Goal: Transaction & Acquisition: Purchase product/service

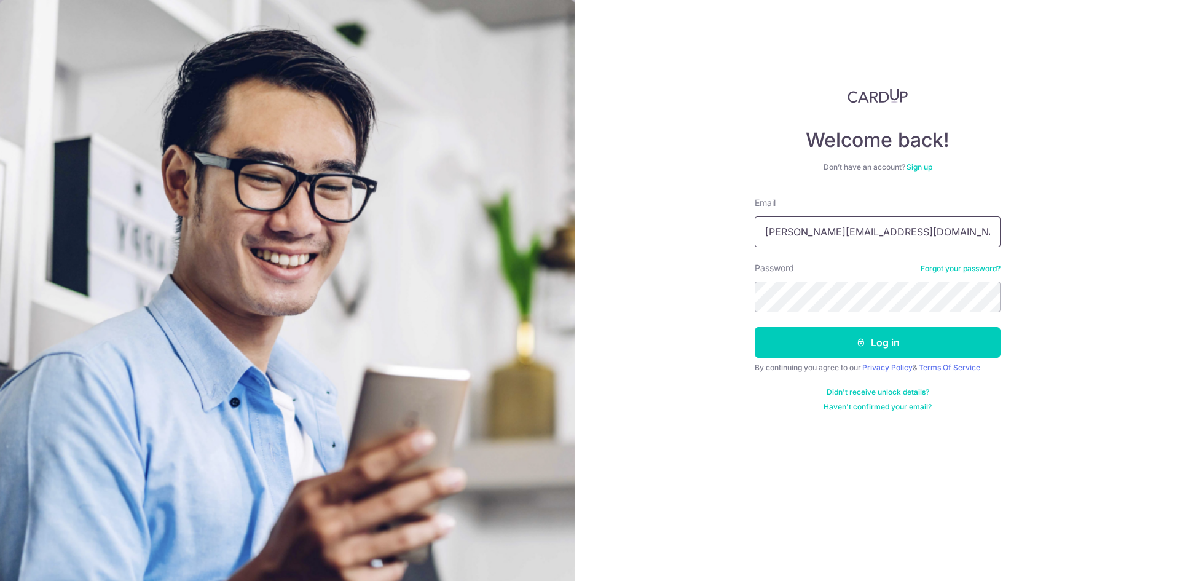
drag, startPoint x: 950, startPoint y: 223, endPoint x: 630, endPoint y: 226, distance: 320.3
click at [630, 226] on div "Welcome back! Don’t have an account? Sign up Email cindy.lowcy@gmail.com Passwo…" at bounding box center [877, 290] width 605 height 581
type input "yean.co@gmail.com"
click at [845, 340] on button "Log in" at bounding box center [878, 342] width 246 height 31
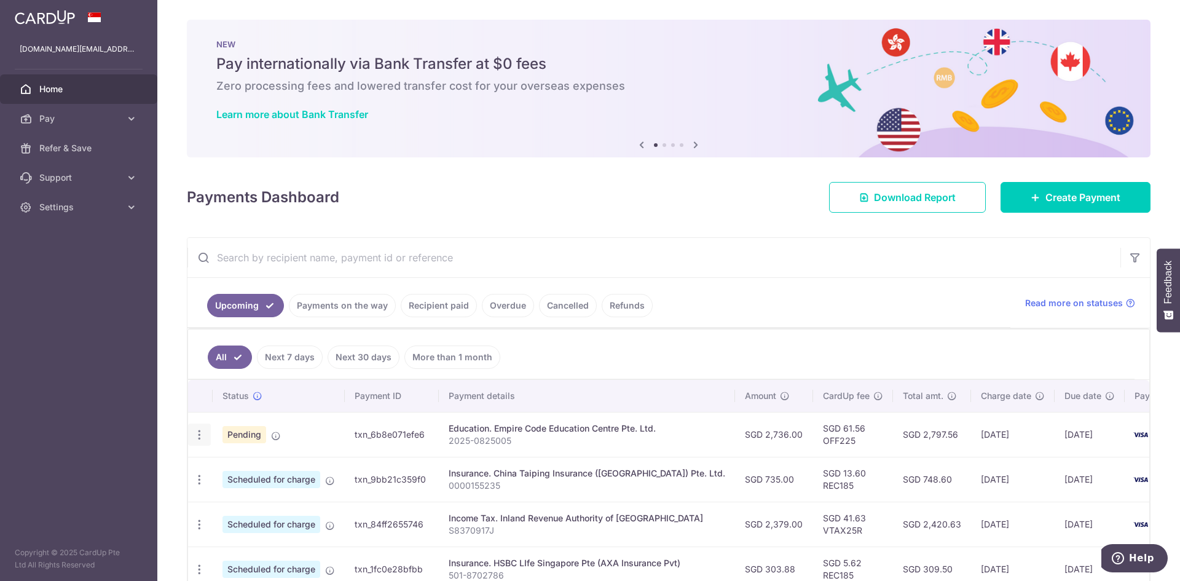
click at [197, 430] on icon "button" at bounding box center [199, 434] width 13 height 13
click at [262, 465] on span "Update payment" at bounding box center [265, 468] width 84 height 15
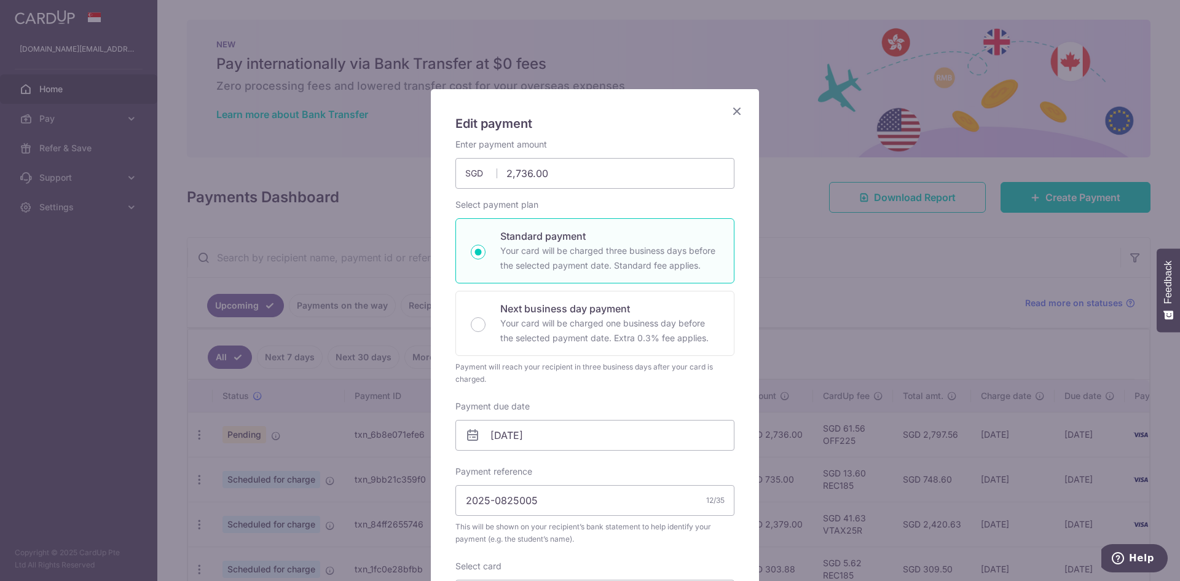
click at [731, 109] on icon "Close" at bounding box center [737, 110] width 15 height 15
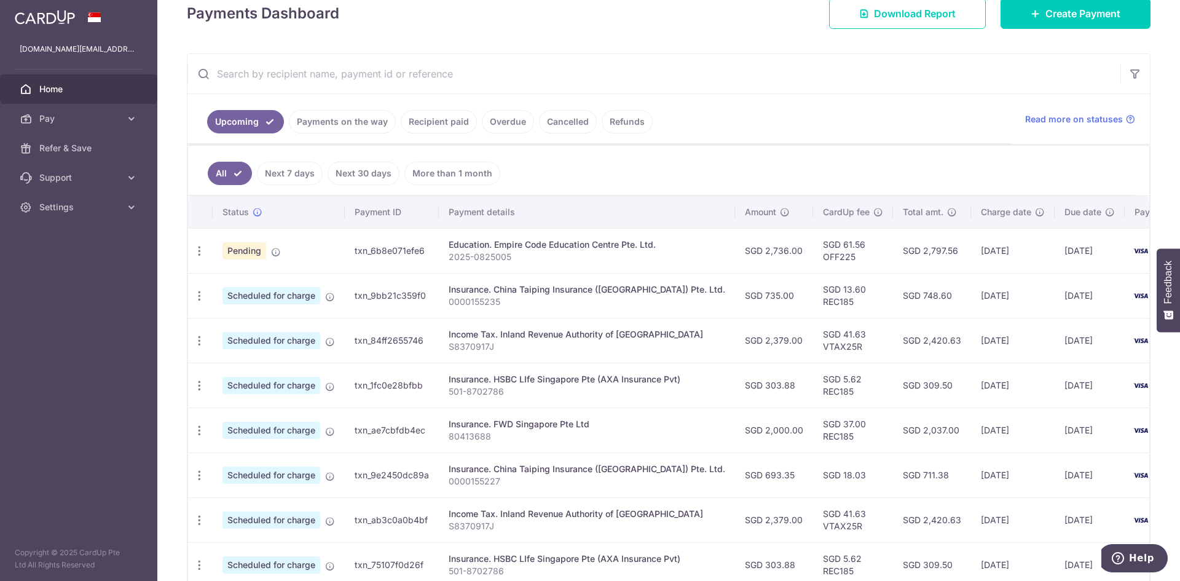
scroll to position [123, 0]
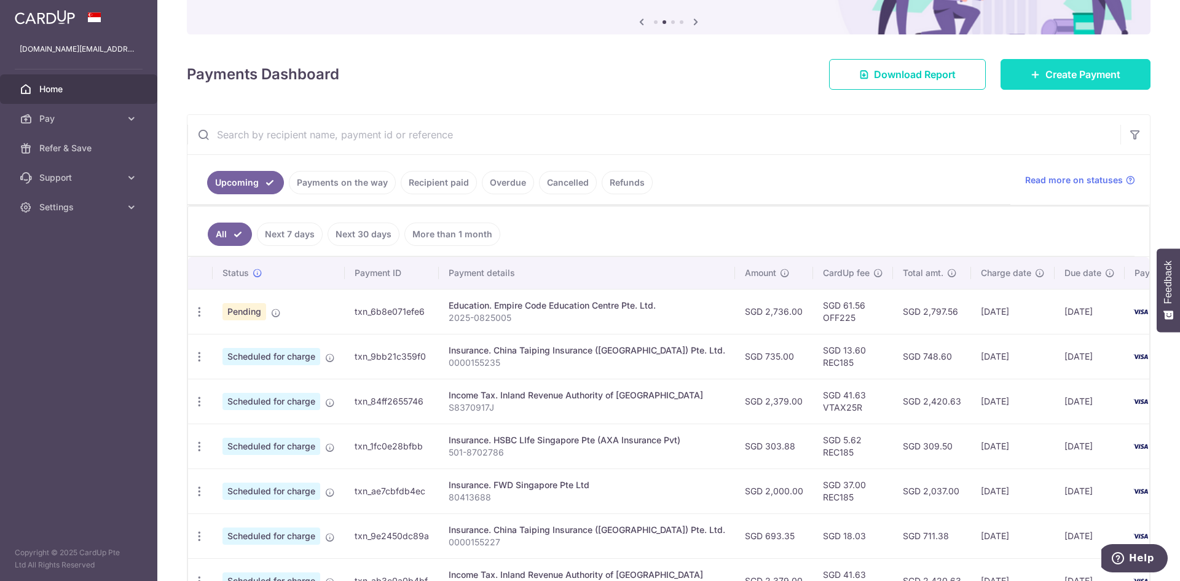
click at [1055, 73] on span "Create Payment" at bounding box center [1083, 74] width 75 height 15
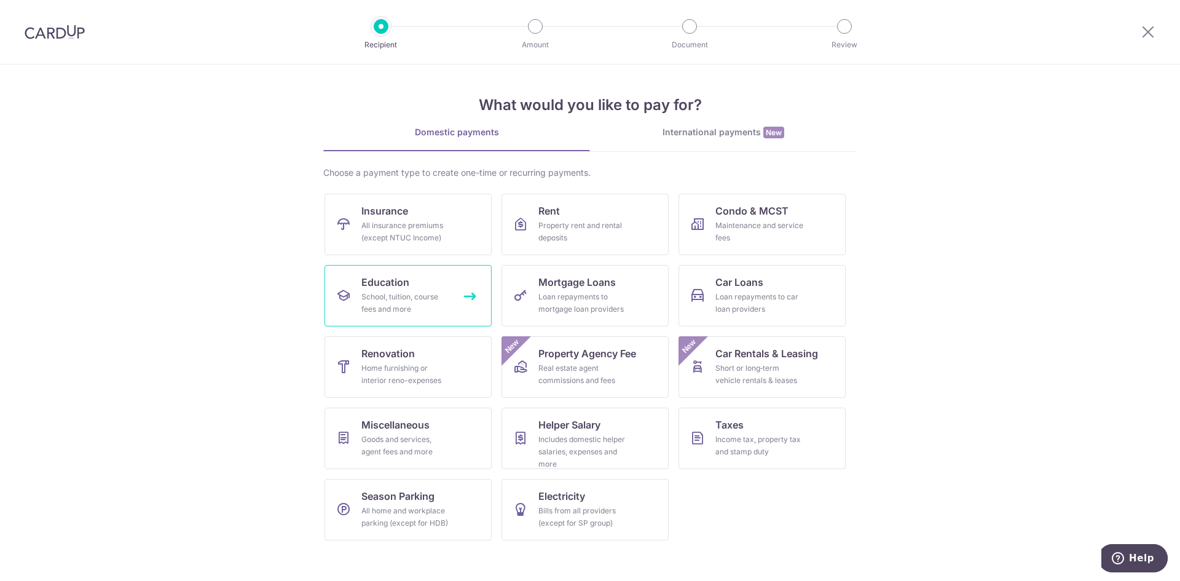
click at [402, 307] on div "School, tuition, course fees and more" at bounding box center [405, 303] width 89 height 25
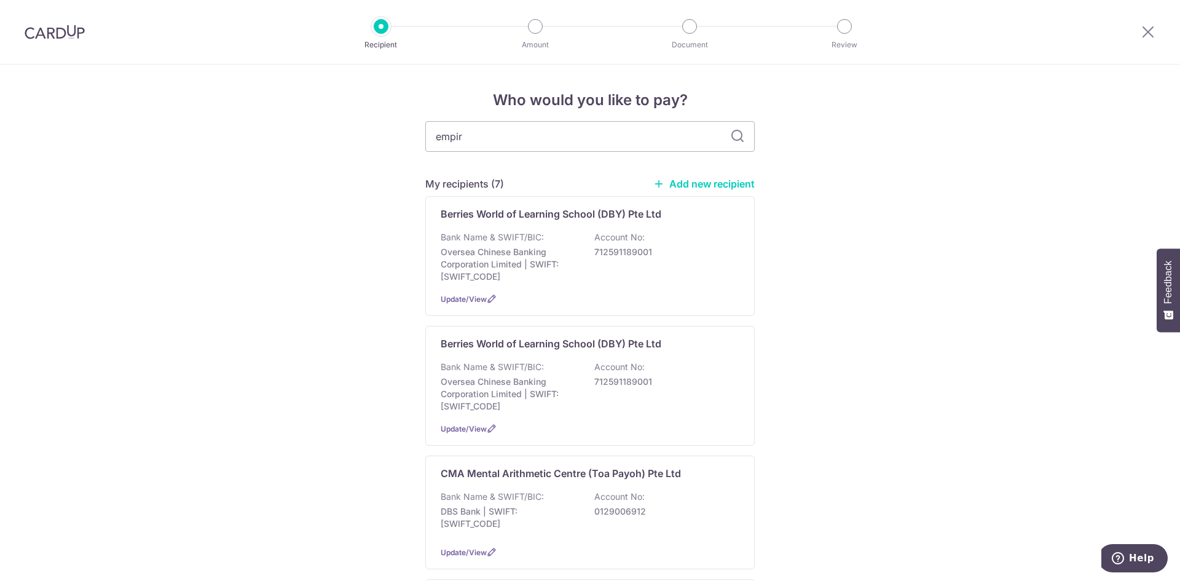
type input "empire"
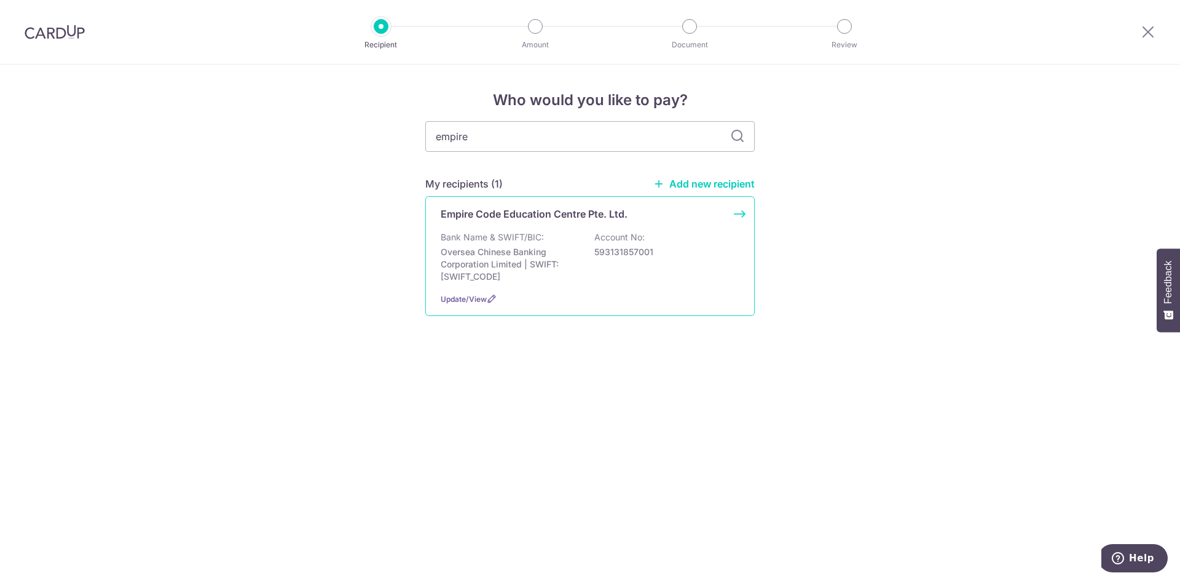
click at [506, 232] on p "Bank Name & SWIFT/BIC:" at bounding box center [492, 237] width 103 height 12
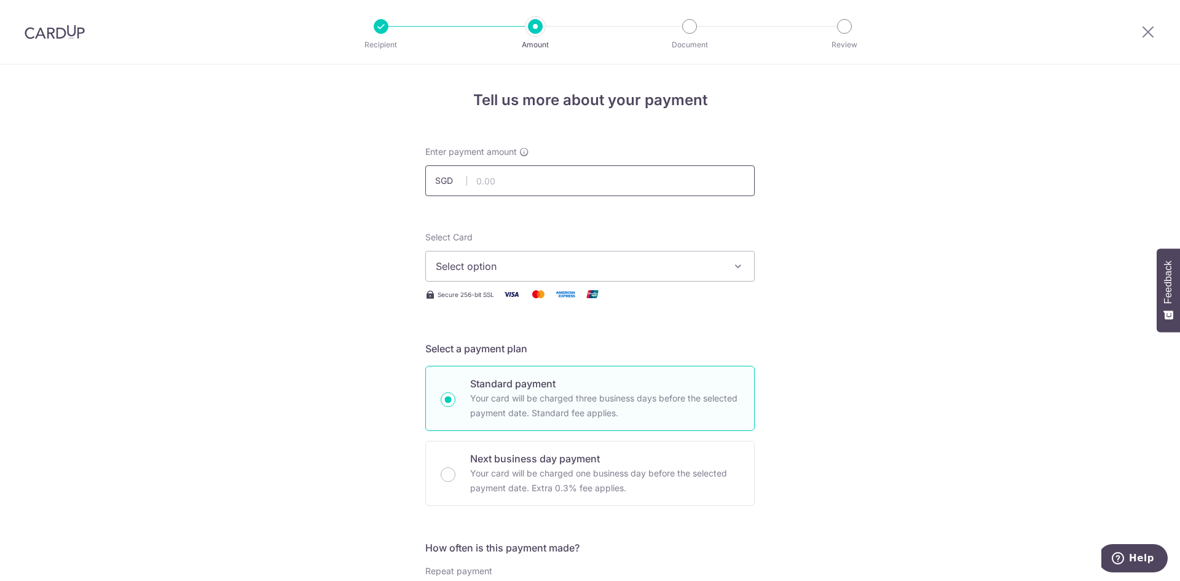
click at [578, 176] on input "text" at bounding box center [589, 180] width 329 height 31
type input "2,736.00"
click at [507, 266] on span "Select option" at bounding box center [579, 266] width 286 height 15
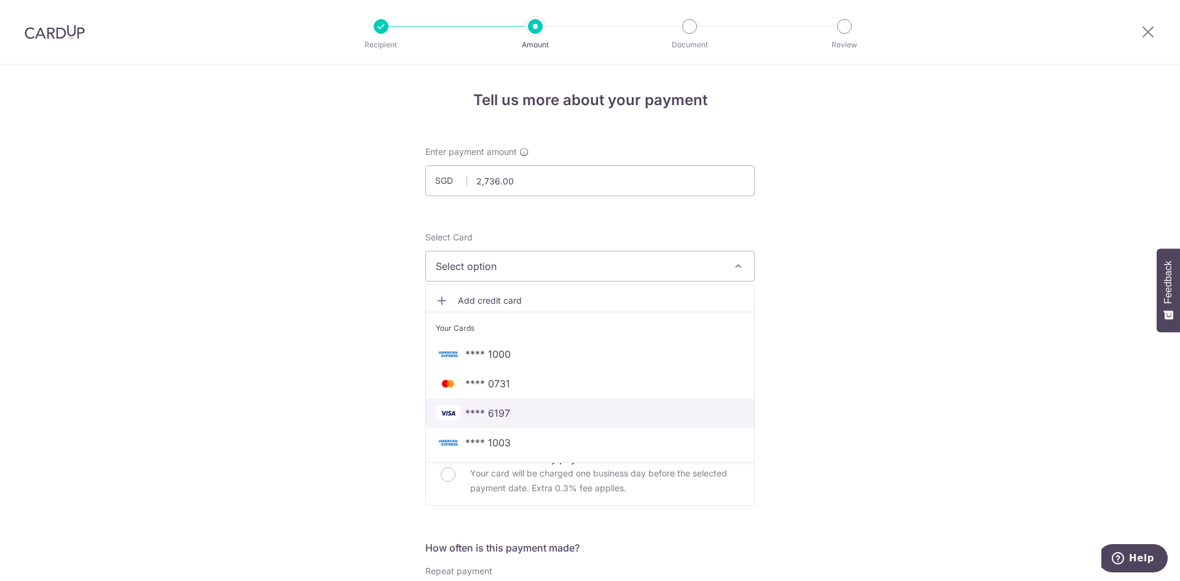
drag, startPoint x: 491, startPoint y: 408, endPoint x: 754, endPoint y: 394, distance: 264.1
click at [491, 408] on span "**** 6197" at bounding box center [487, 413] width 45 height 15
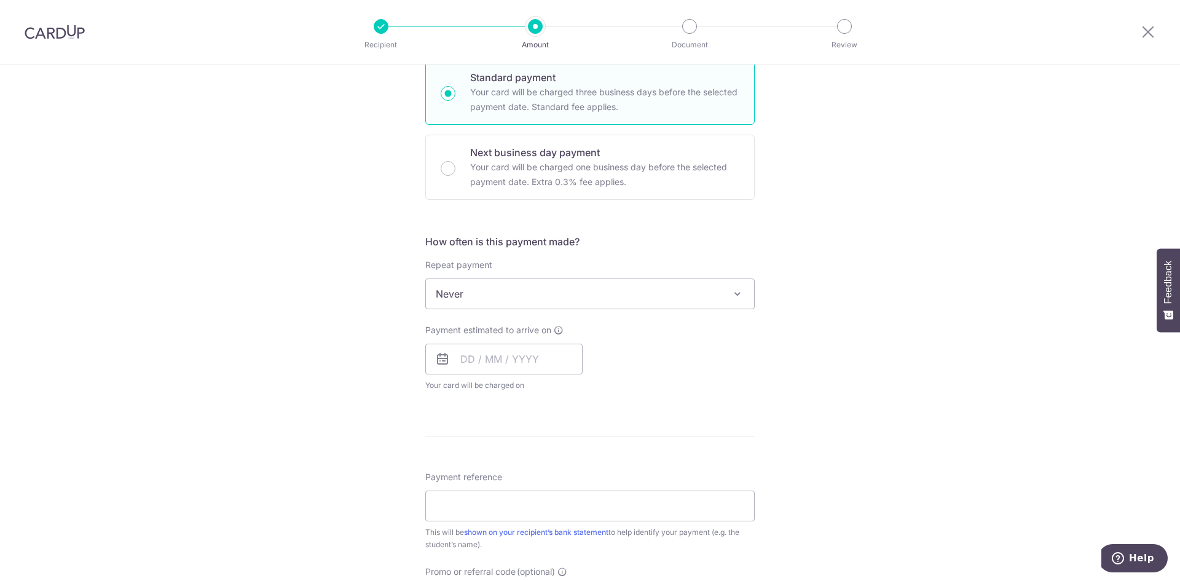
scroll to position [307, 0]
click at [493, 363] on input "text" at bounding box center [503, 357] width 157 height 31
drag, startPoint x: 544, startPoint y: 448, endPoint x: 647, endPoint y: 413, distance: 108.3
click at [544, 448] on link "4" at bounding box center [549, 445] width 20 height 20
type input "[DATE]"
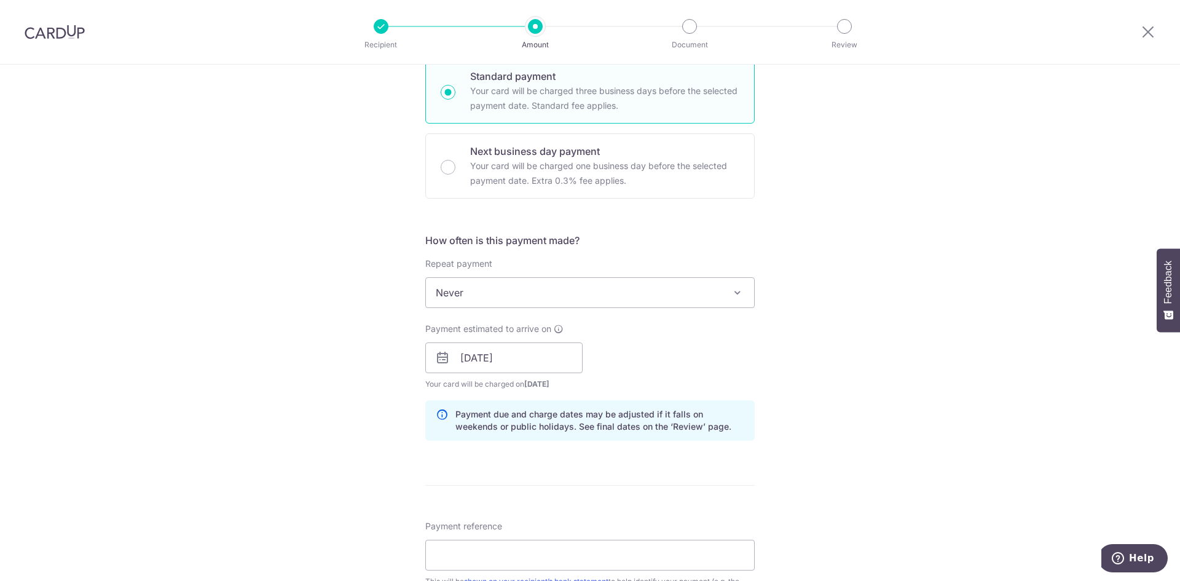
click at [778, 367] on div "Tell us more about your payment Enter payment amount SGD 2,736.00 2736.00 Selec…" at bounding box center [590, 338] width 1180 height 1162
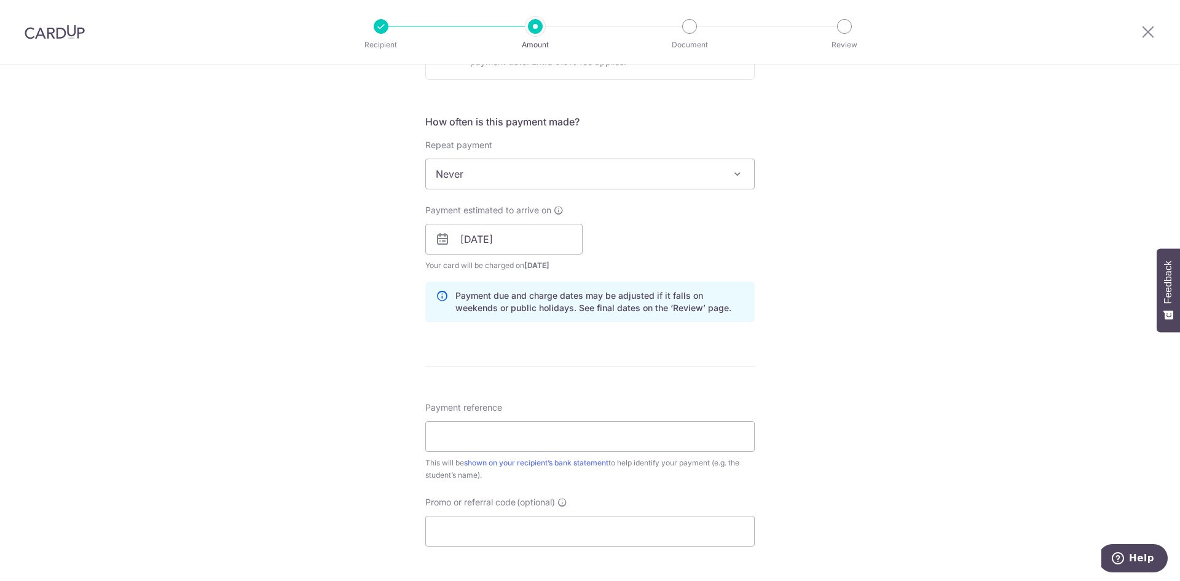
scroll to position [430, 0]
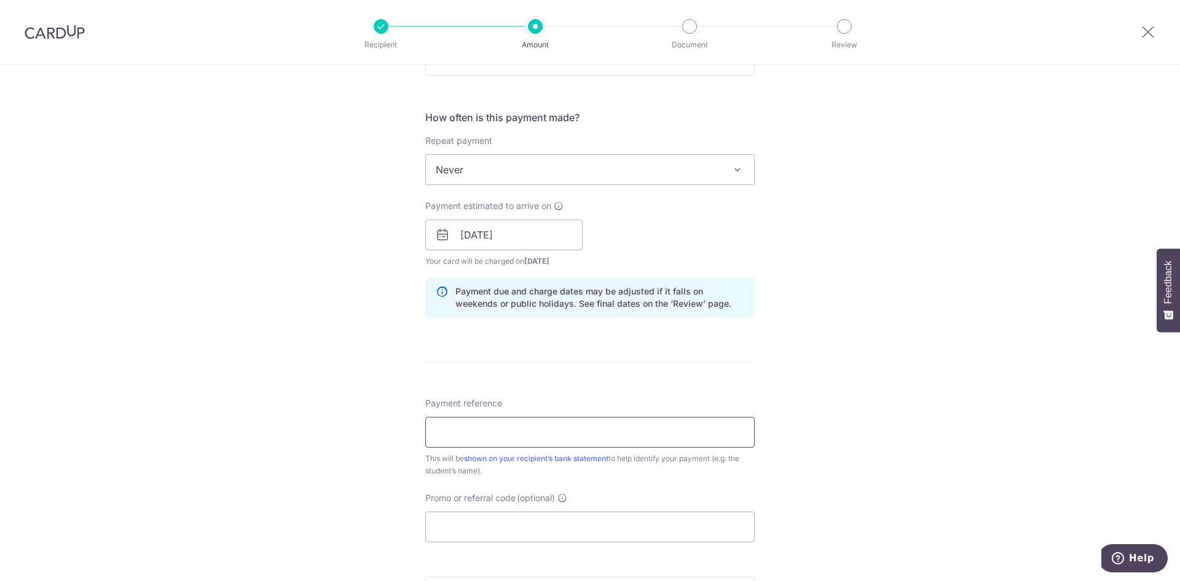
click at [623, 433] on input "Payment reference" at bounding box center [589, 432] width 329 height 31
paste input "2025-0825005"
type input "2025-0825005"
click at [1023, 392] on div "Tell us more about your payment Enter payment amount SGD 2,736.00 2736.00 Selec…" at bounding box center [590, 215] width 1180 height 1162
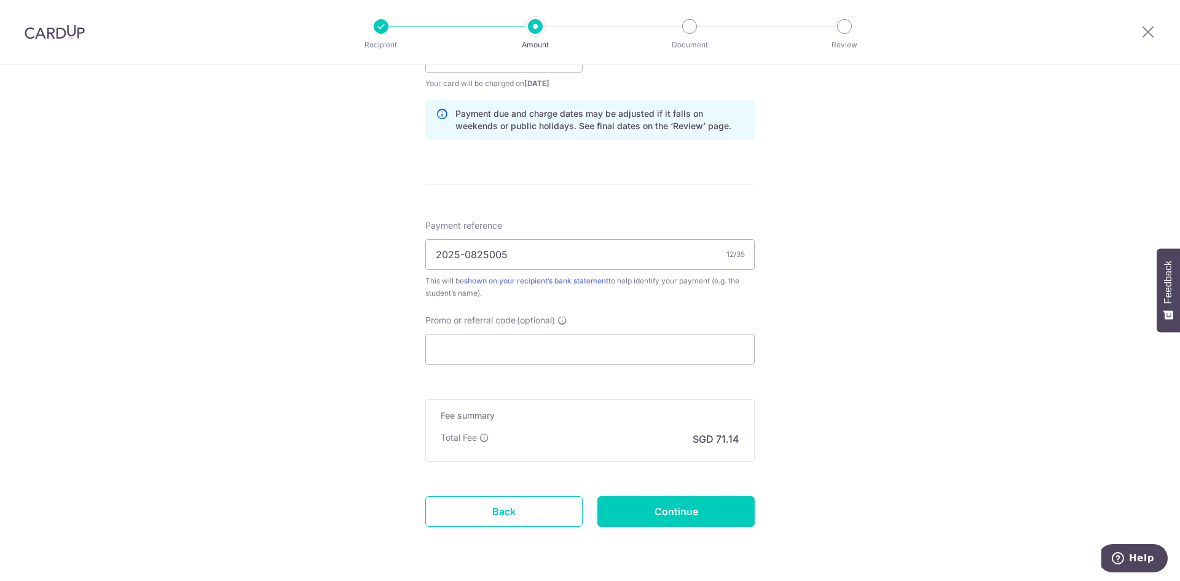
scroll to position [615, 0]
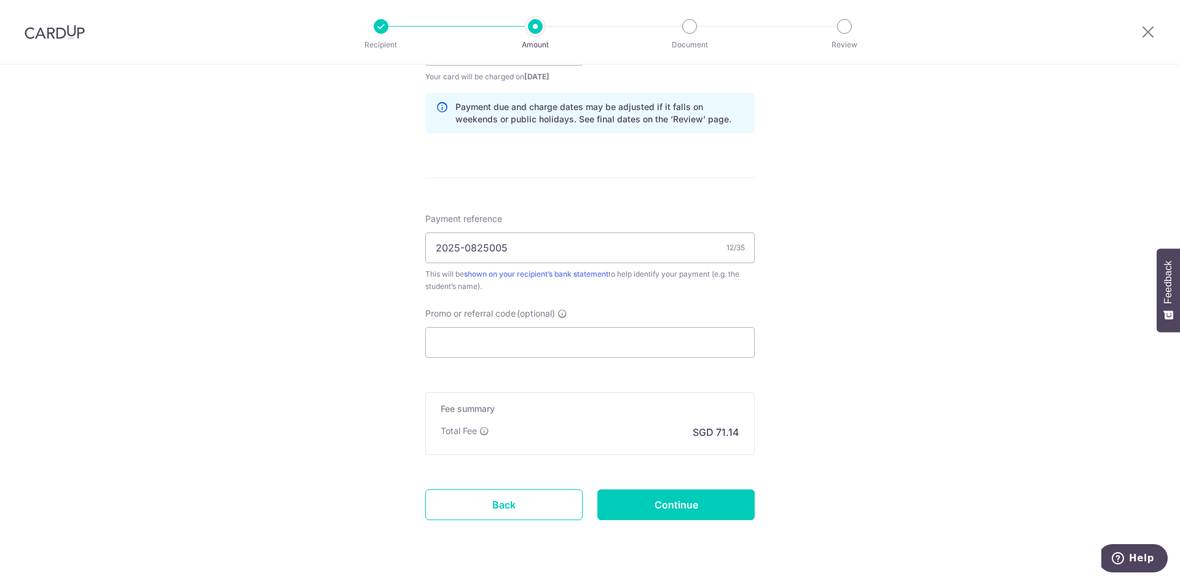
click at [473, 326] on div "Promo or referral code (optional) The discounted fee will be shown on the revie…" at bounding box center [589, 332] width 329 height 50
click at [482, 342] on input "Promo or referral code (optional)" at bounding box center [589, 342] width 329 height 31
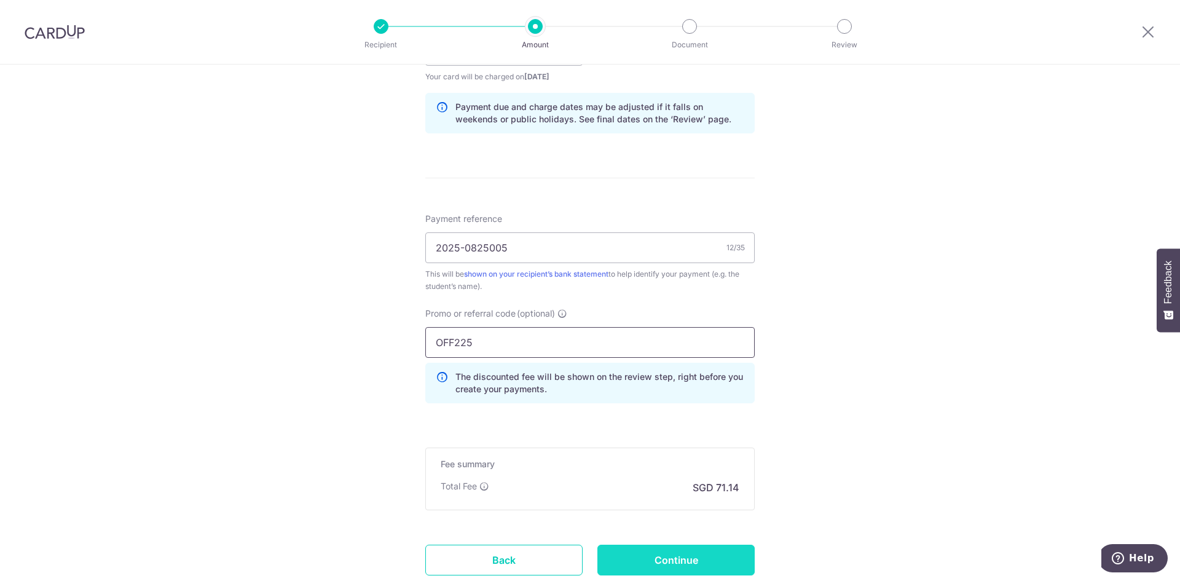
type input "OFF225"
click at [712, 567] on input "Continue" at bounding box center [675, 560] width 157 height 31
type input "Create Schedule"
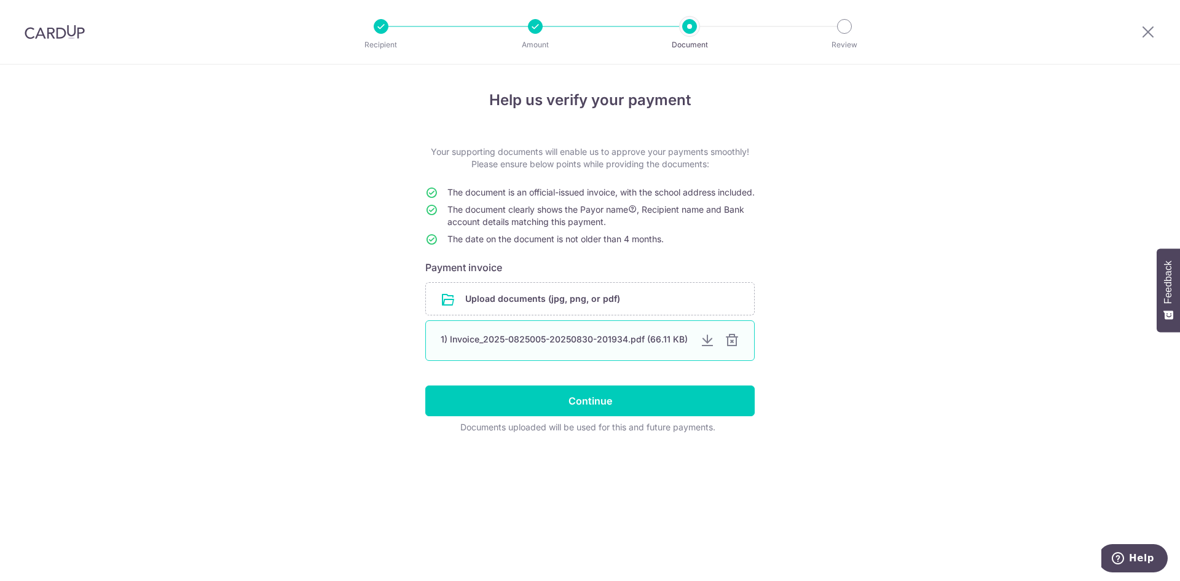
click at [733, 348] on div at bounding box center [732, 340] width 15 height 15
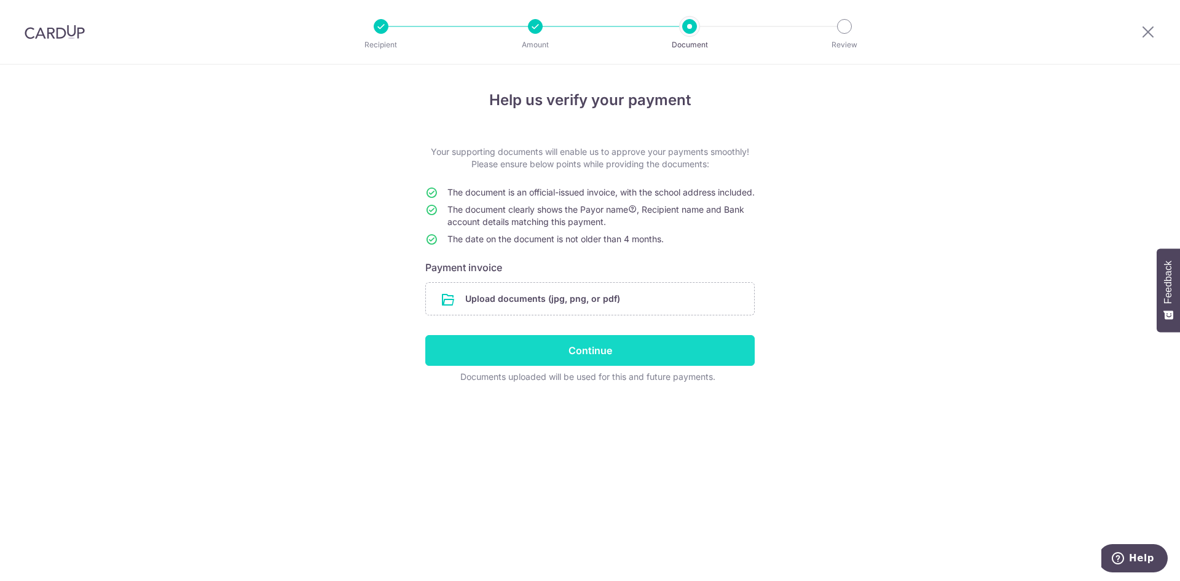
click at [698, 366] on input "Continue" at bounding box center [589, 350] width 329 height 31
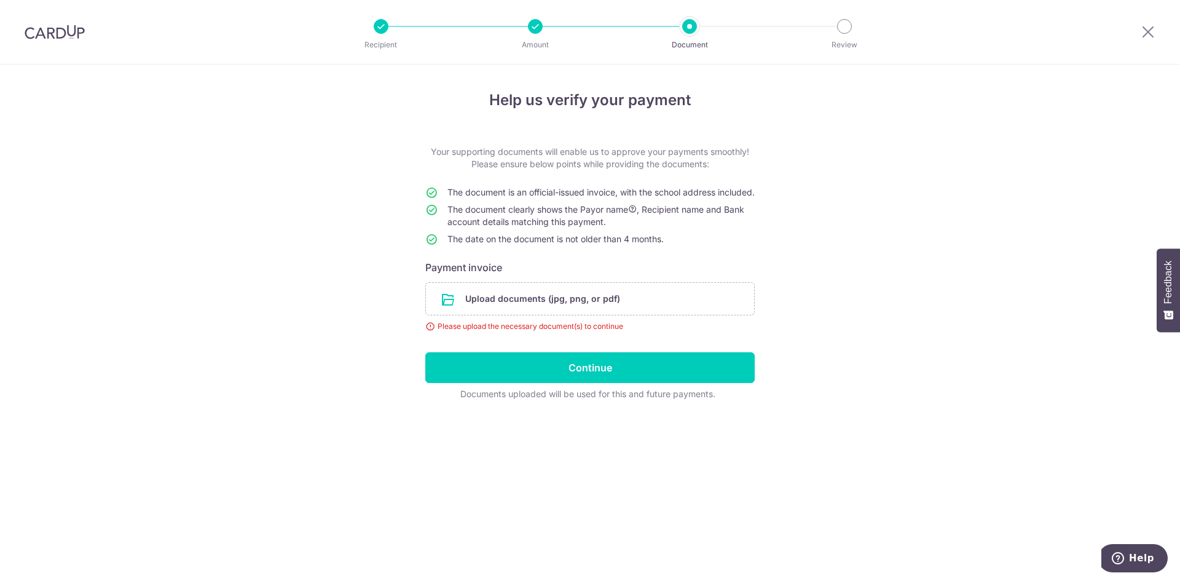
drag, startPoint x: 52, startPoint y: 25, endPoint x: 641, endPoint y: 75, distance: 591.0
click at [52, 25] on img at bounding box center [55, 32] width 60 height 15
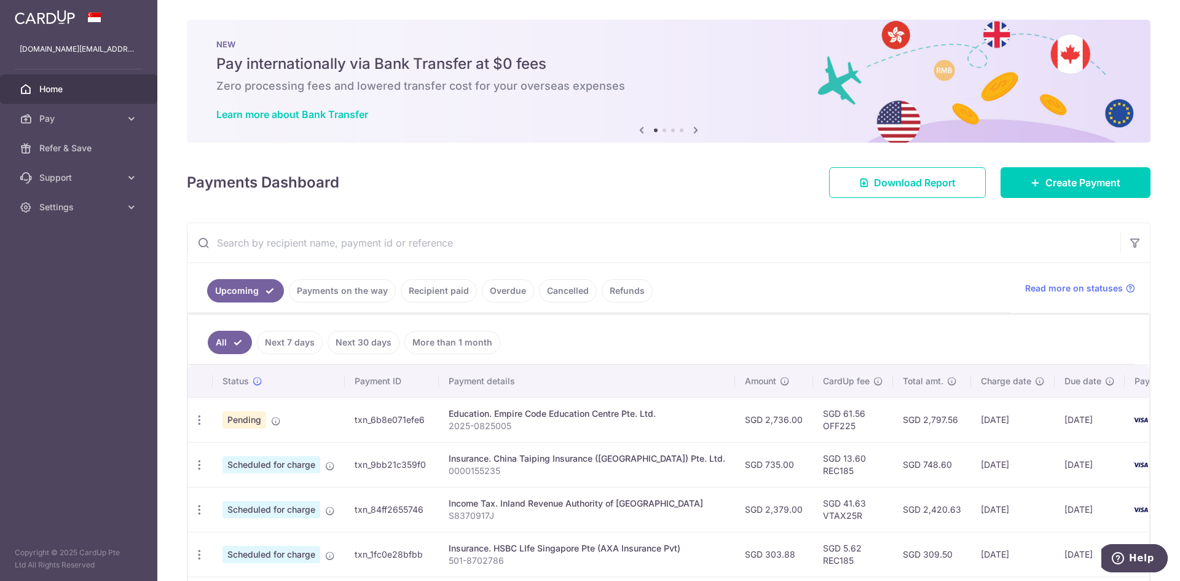
click at [398, 248] on input "text" at bounding box center [653, 242] width 933 height 39
click at [433, 293] on link "Recipient paid" at bounding box center [439, 290] width 76 height 23
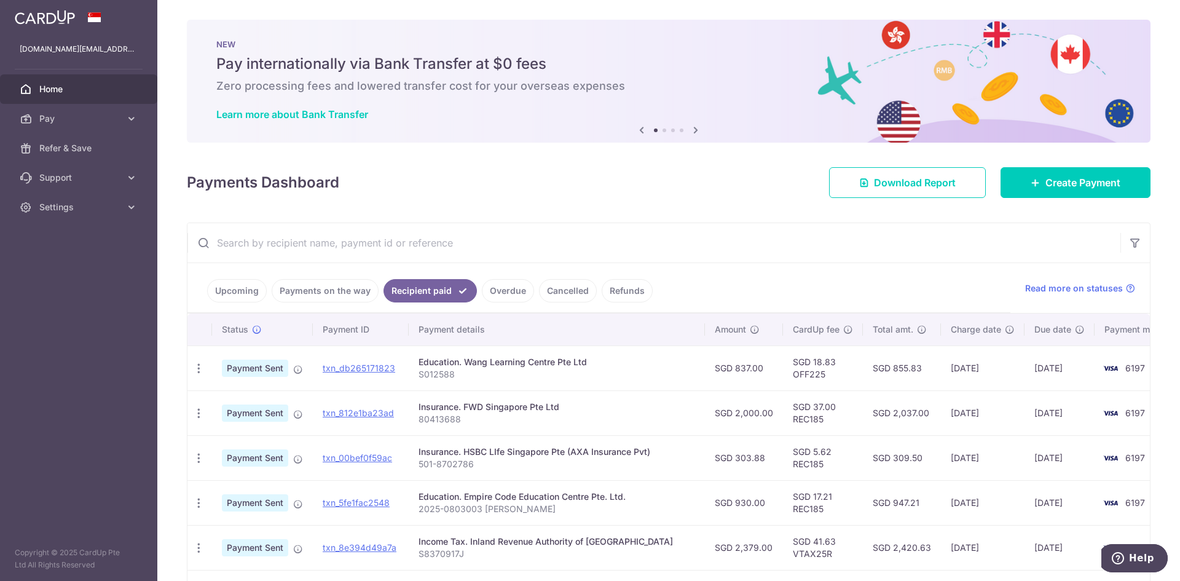
click at [418, 246] on input "text" at bounding box center [653, 242] width 933 height 39
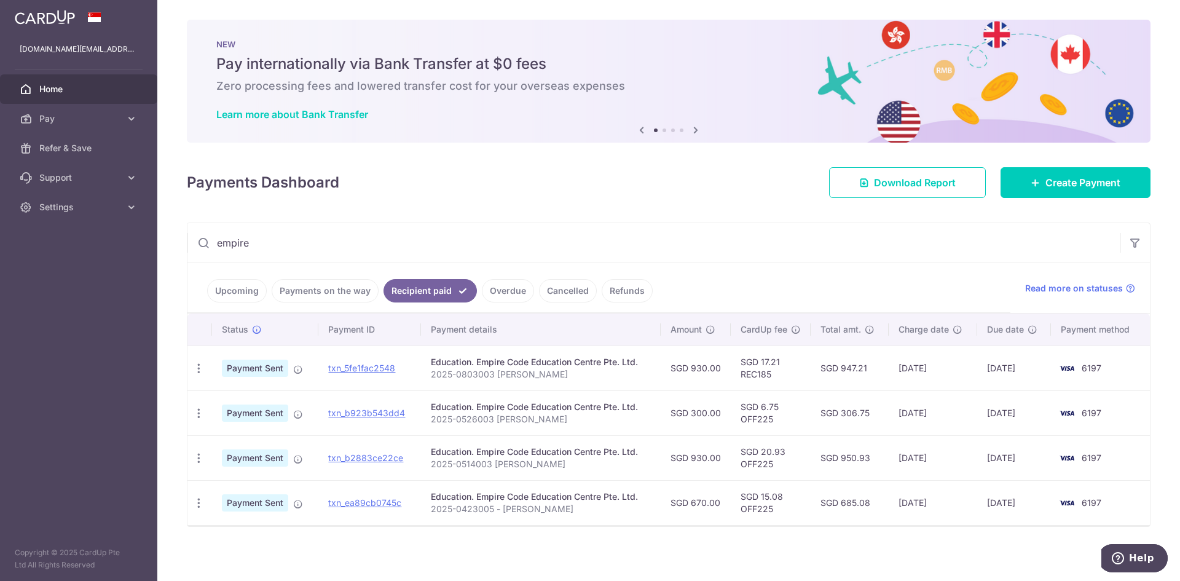
type input "empire"
click at [618, 427] on td "Education. Empire Code Education Centre Pte. Ltd. 2025-0526003 Cindy Low" at bounding box center [541, 412] width 240 height 45
drag, startPoint x: 494, startPoint y: 358, endPoint x: 499, endPoint y: 373, distance: 15.4
click at [499, 373] on td "Education. Empire Code Education Centre Pte. Ltd. 2025-0803003 Cindy Low" at bounding box center [541, 367] width 240 height 45
click at [501, 373] on p "2025-0803003 Cindy Low" at bounding box center [541, 374] width 220 height 12
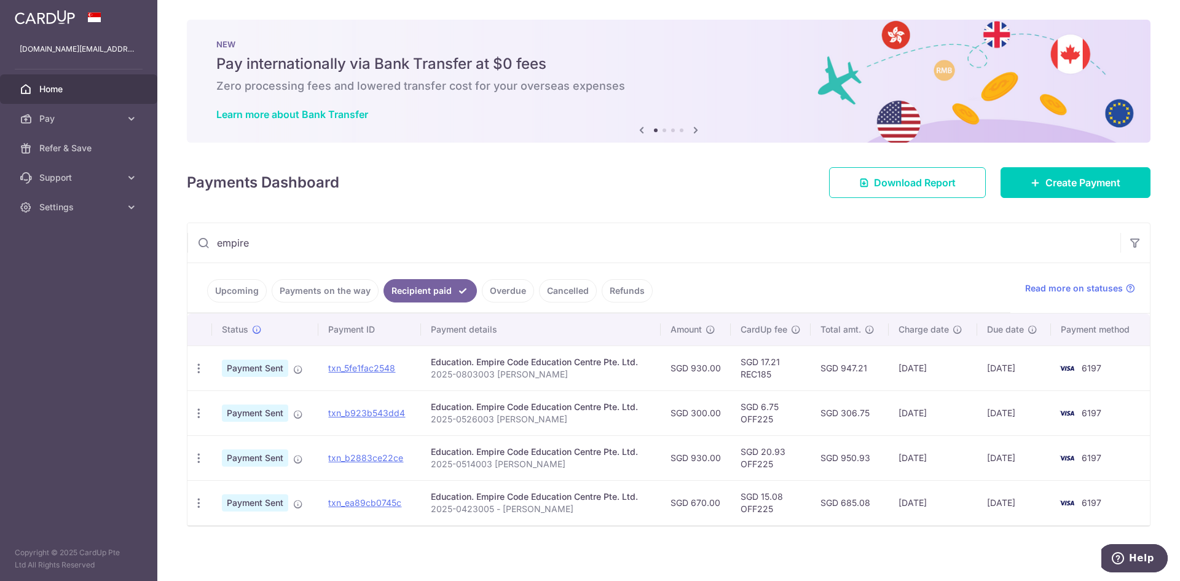
drag, startPoint x: 507, startPoint y: 369, endPoint x: 508, endPoint y: 377, distance: 7.4
click at [507, 369] on p "2025-0803003 Cindy Low" at bounding box center [541, 374] width 220 height 12
click at [204, 375] on icon "button" at bounding box center [198, 368] width 13 height 13
click at [562, 482] on td "Education. Empire Code Education Centre Pte. Ltd. 2025-0423005 - Cindy Low" at bounding box center [541, 502] width 240 height 45
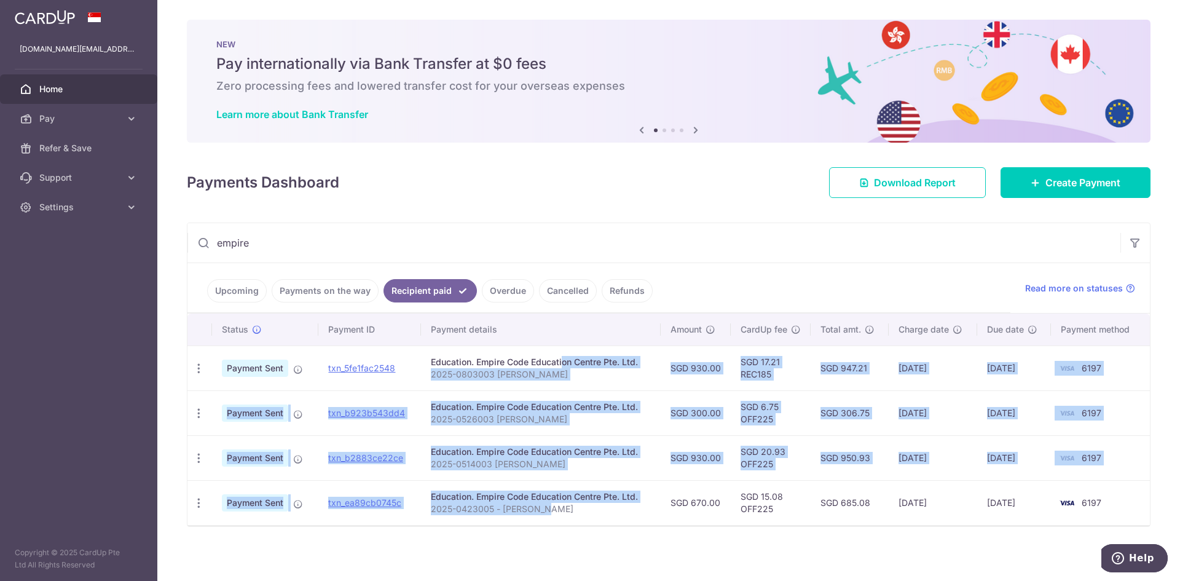
drag, startPoint x: 633, startPoint y: 507, endPoint x: 523, endPoint y: 356, distance: 187.4
click at [523, 353] on tbody "PDF Receipt Payment Sent txn_5fe1fac2548 Education. Empire Code Education Centr…" at bounding box center [668, 434] width 963 height 179
click at [529, 399] on td "Education. Empire Code Education Centre Pte. Ltd. 2025-0526003 Cindy Low" at bounding box center [541, 412] width 240 height 45
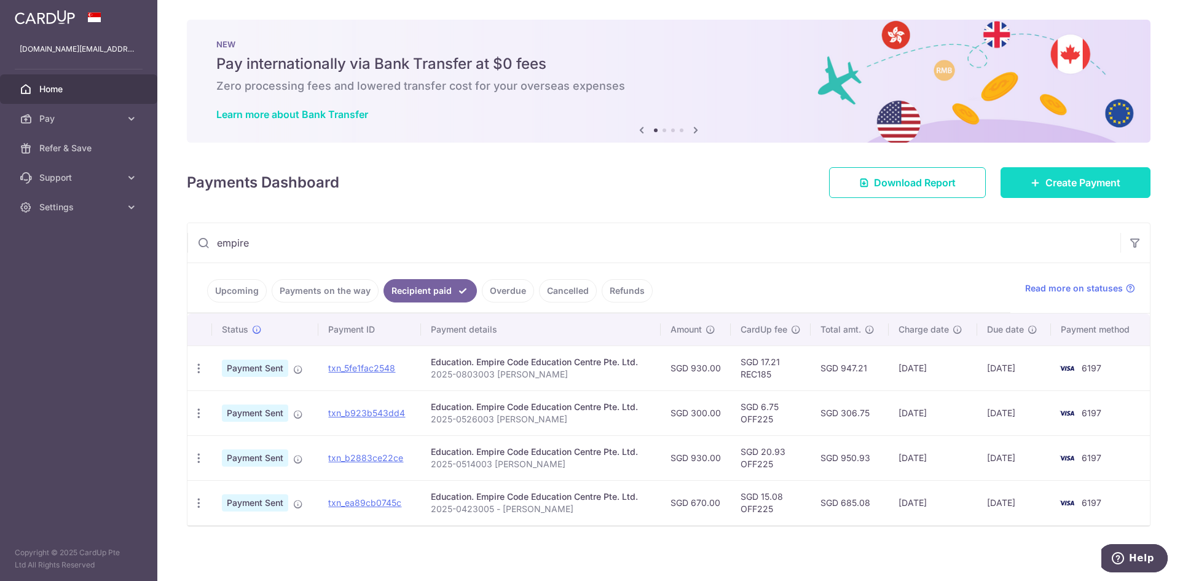
click at [1059, 179] on span "Create Payment" at bounding box center [1083, 182] width 75 height 15
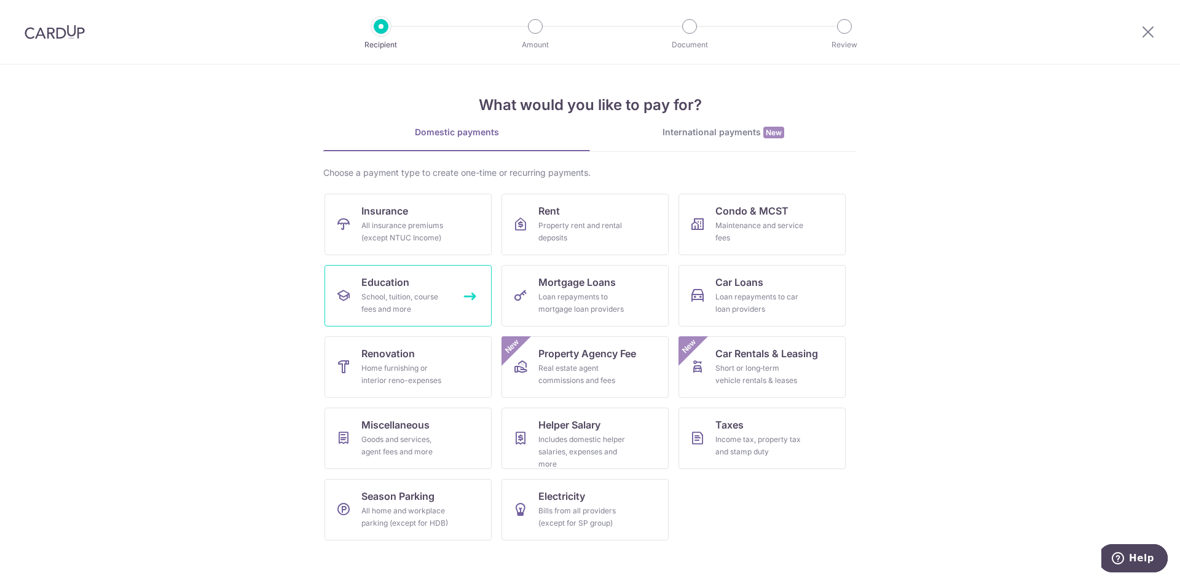
click at [410, 304] on div "School, tuition, course fees and more" at bounding box center [405, 303] width 89 height 25
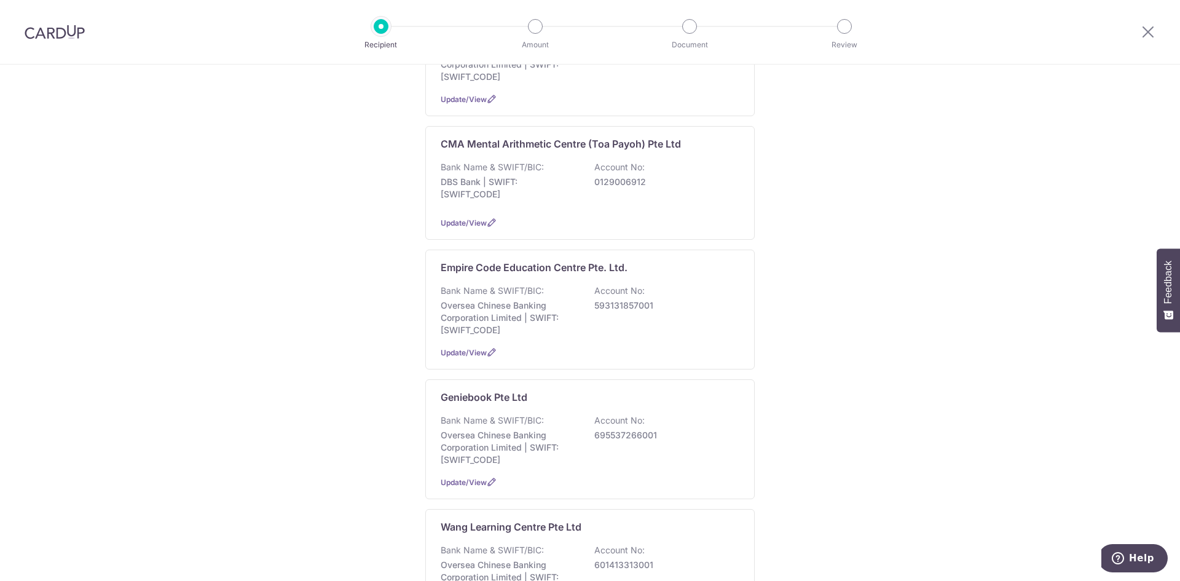
scroll to position [369, 0]
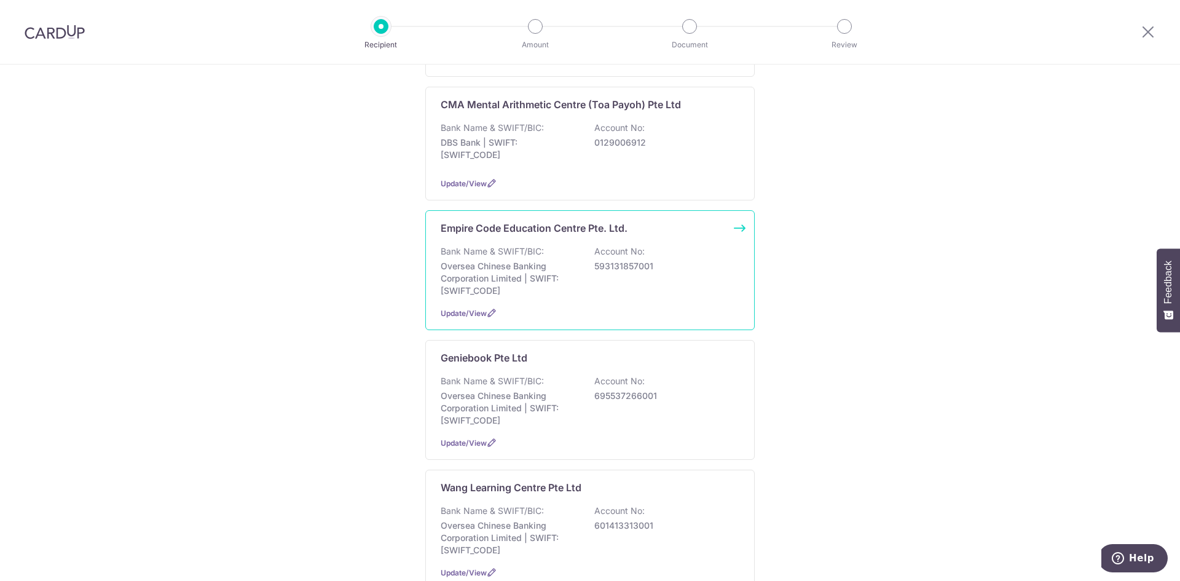
click at [493, 288] on p "Oversea Chinese Banking Corporation Limited | SWIFT: OCBCSGSGXXX" at bounding box center [510, 278] width 138 height 37
